Goal: Navigation & Orientation: Find specific page/section

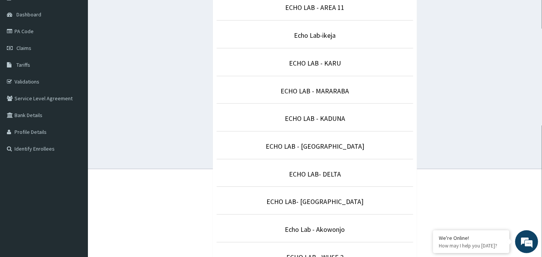
scroll to position [85, 0]
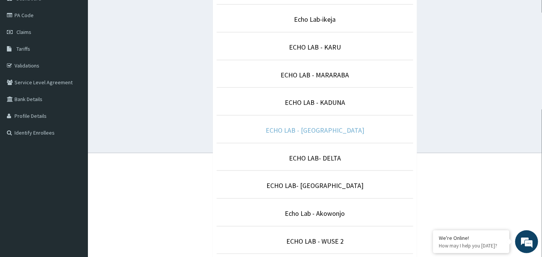
click at [335, 129] on link "ECHO LAB - [GEOGRAPHIC_DATA]" at bounding box center [315, 130] width 99 height 9
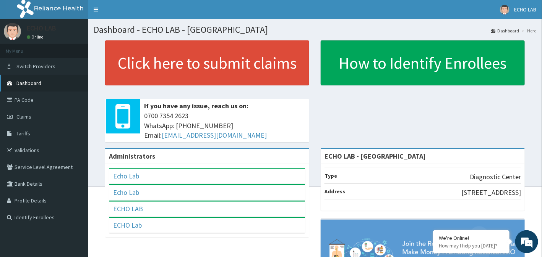
click at [21, 84] on span "Dashboard" at bounding box center [28, 83] width 25 height 7
click at [14, 99] on link "PA Code" at bounding box center [44, 100] width 88 height 17
